Goal: Information Seeking & Learning: Learn about a topic

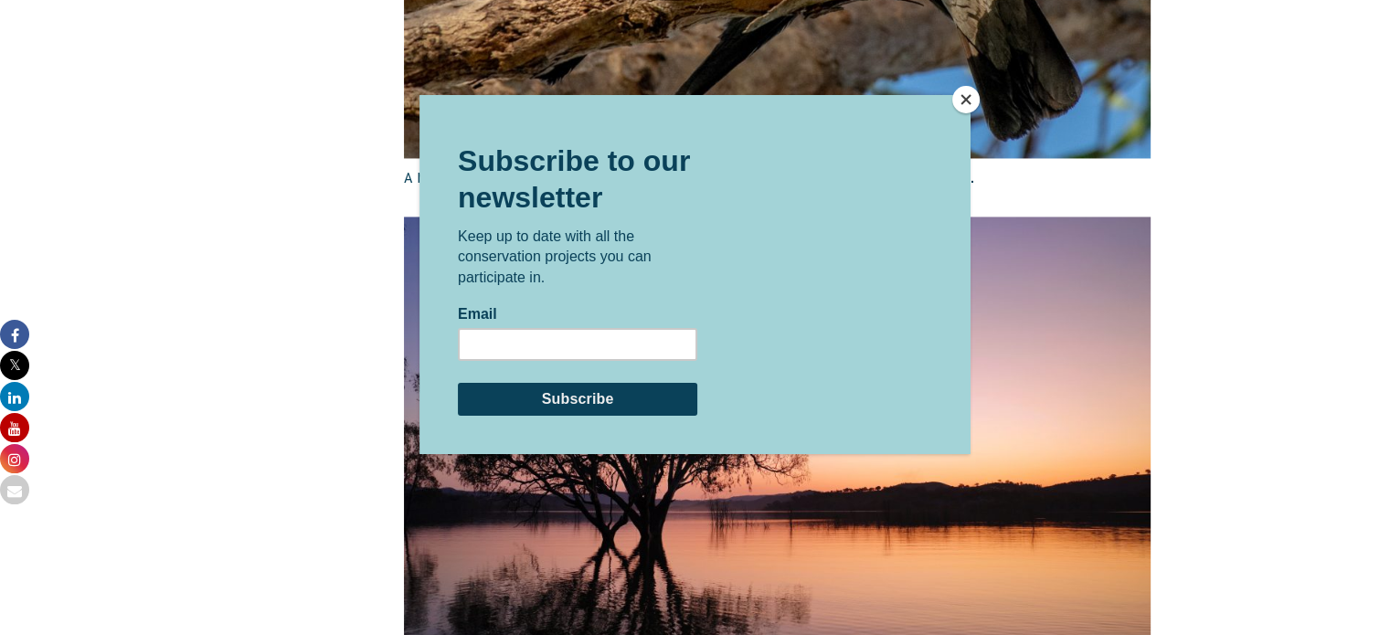
scroll to position [2954, 0]
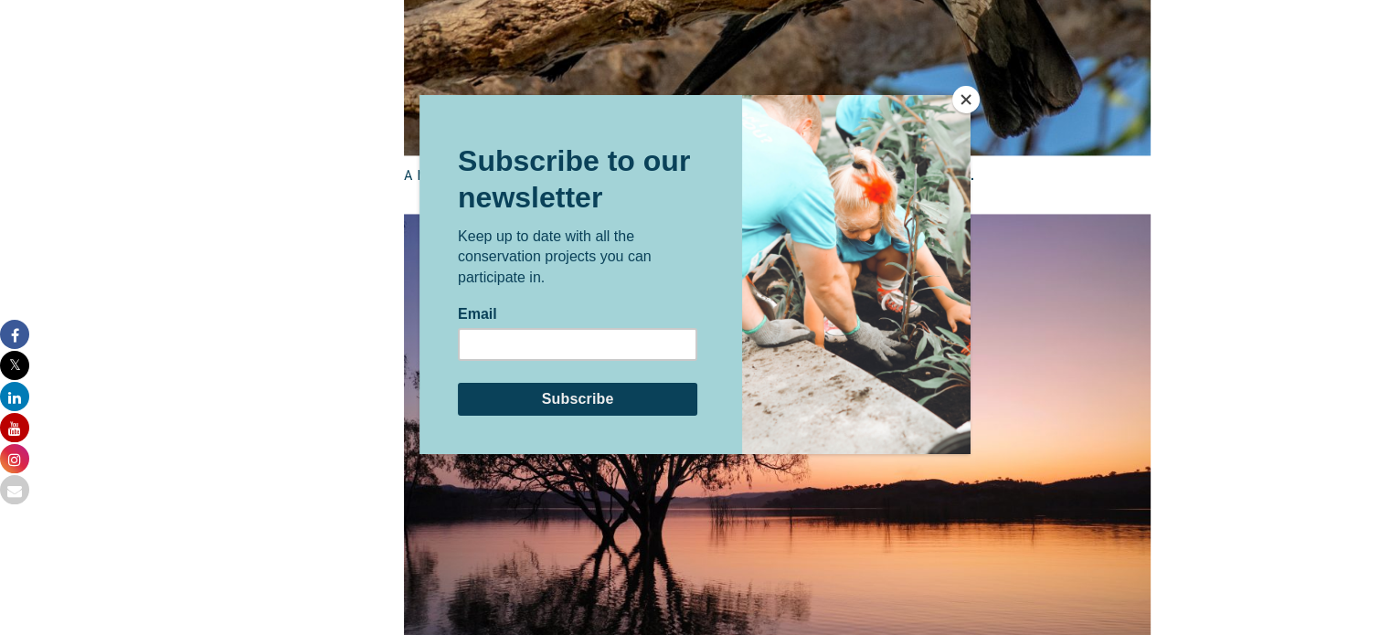
click at [967, 87] on button "Close" at bounding box center [965, 99] width 27 height 27
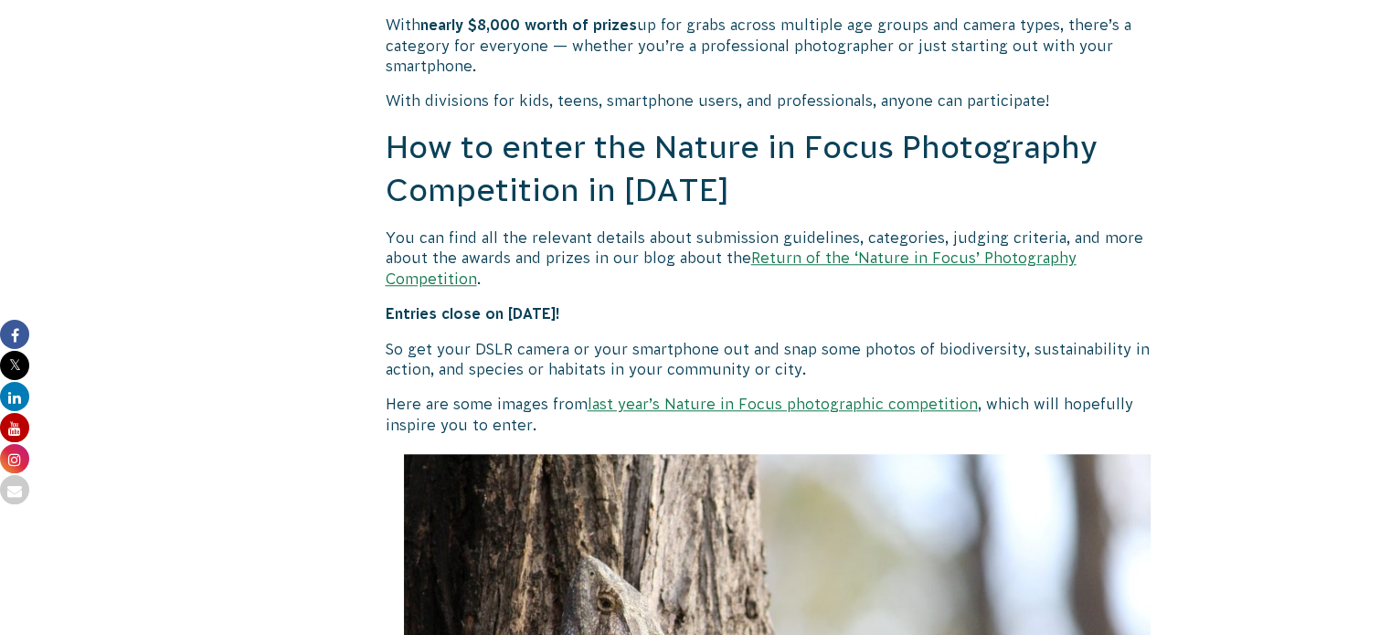
scroll to position [1556, 0]
click at [825, 261] on link "Return of the ‘Nature in Focus’ Photography Competition" at bounding box center [731, 266] width 691 height 37
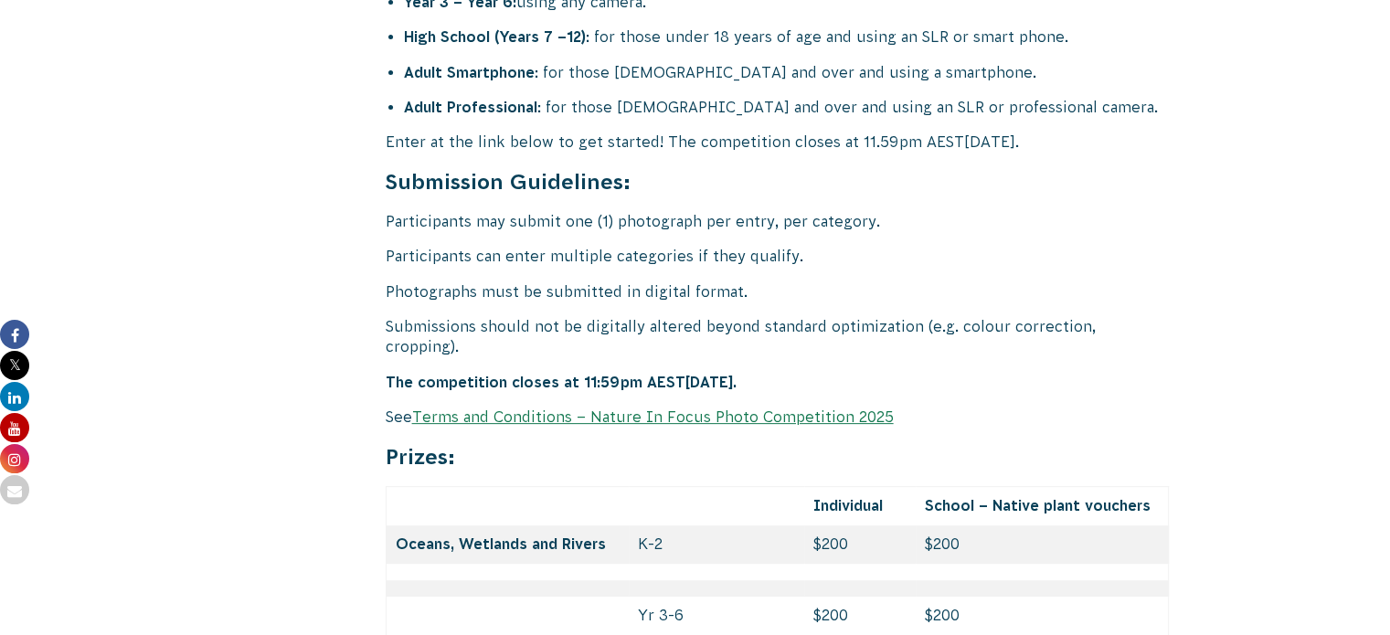
scroll to position [7469, 0]
click at [735, 408] on link "Terms and Conditions – Nature In Focus Photo Competition 2025" at bounding box center [652, 416] width 481 height 16
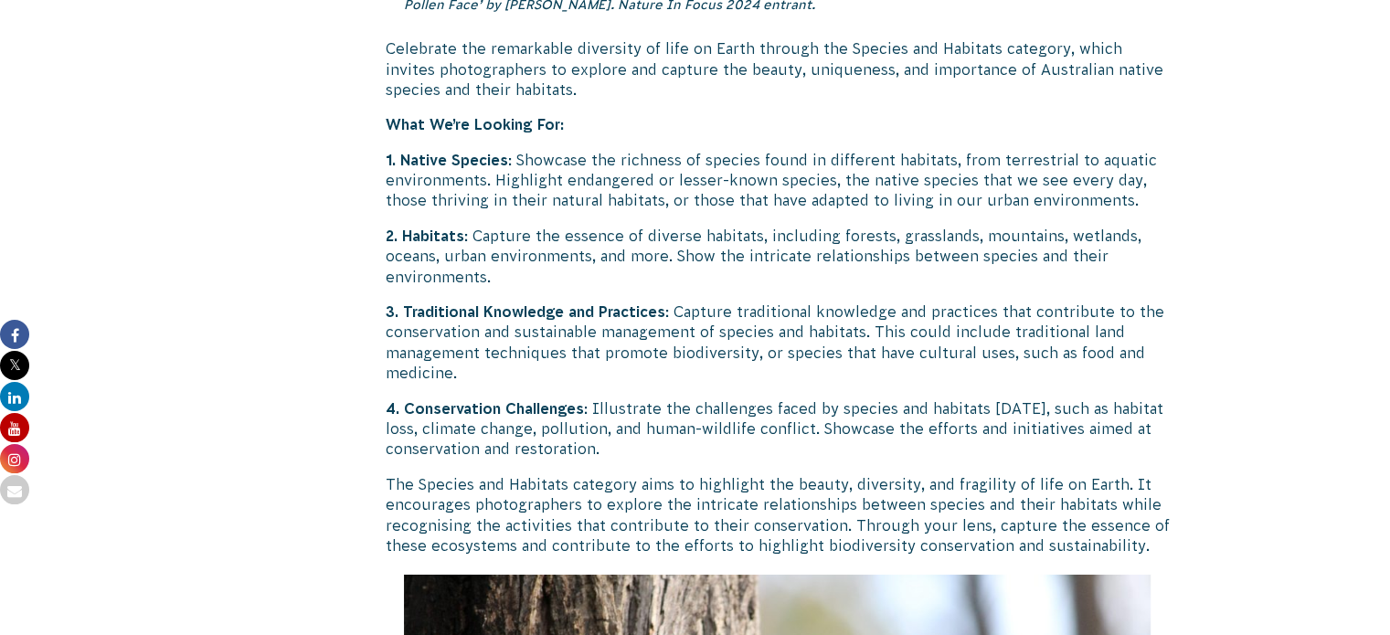
scroll to position [6043, 0]
